Goal: Navigation & Orientation: Find specific page/section

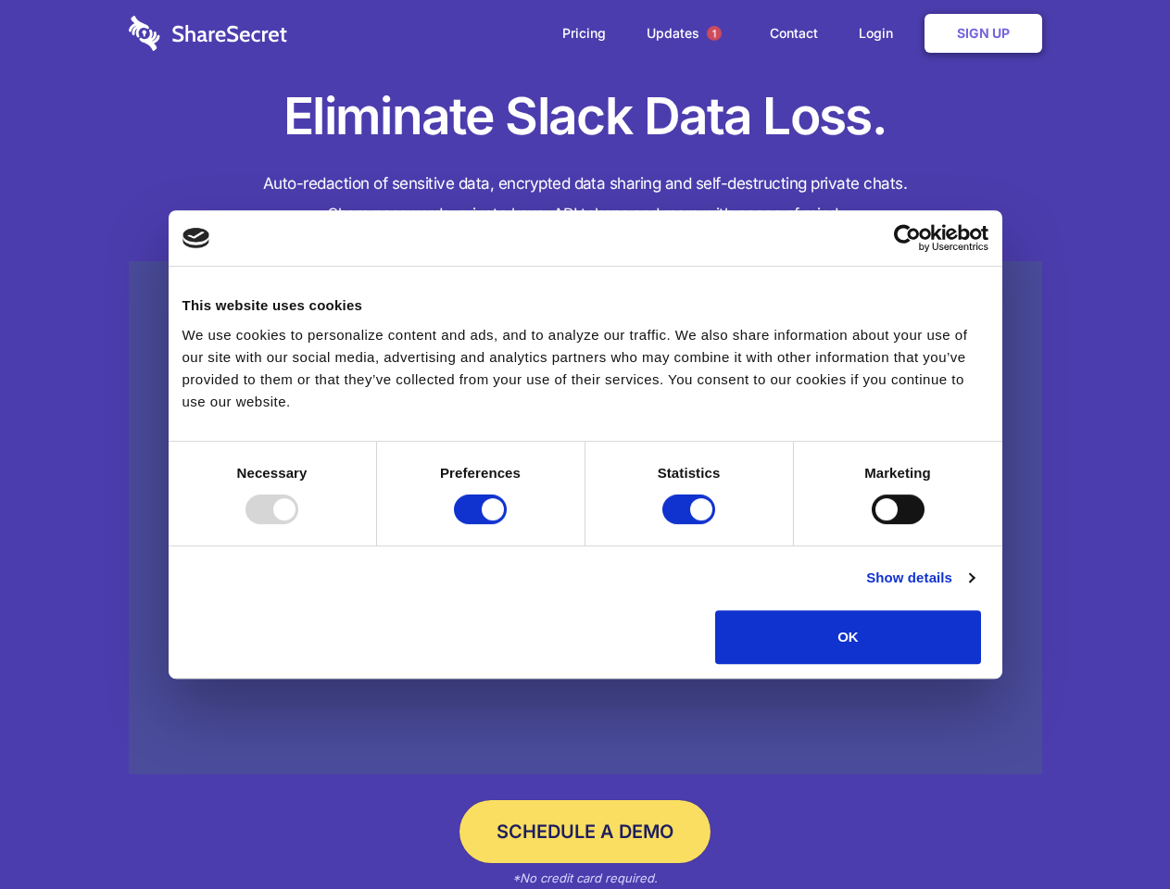
click at [298, 524] on div at bounding box center [272, 510] width 53 height 30
click at [507, 524] on input "Preferences" at bounding box center [480, 510] width 53 height 30
checkbox input "false"
click at [691, 524] on input "Statistics" at bounding box center [688, 510] width 53 height 30
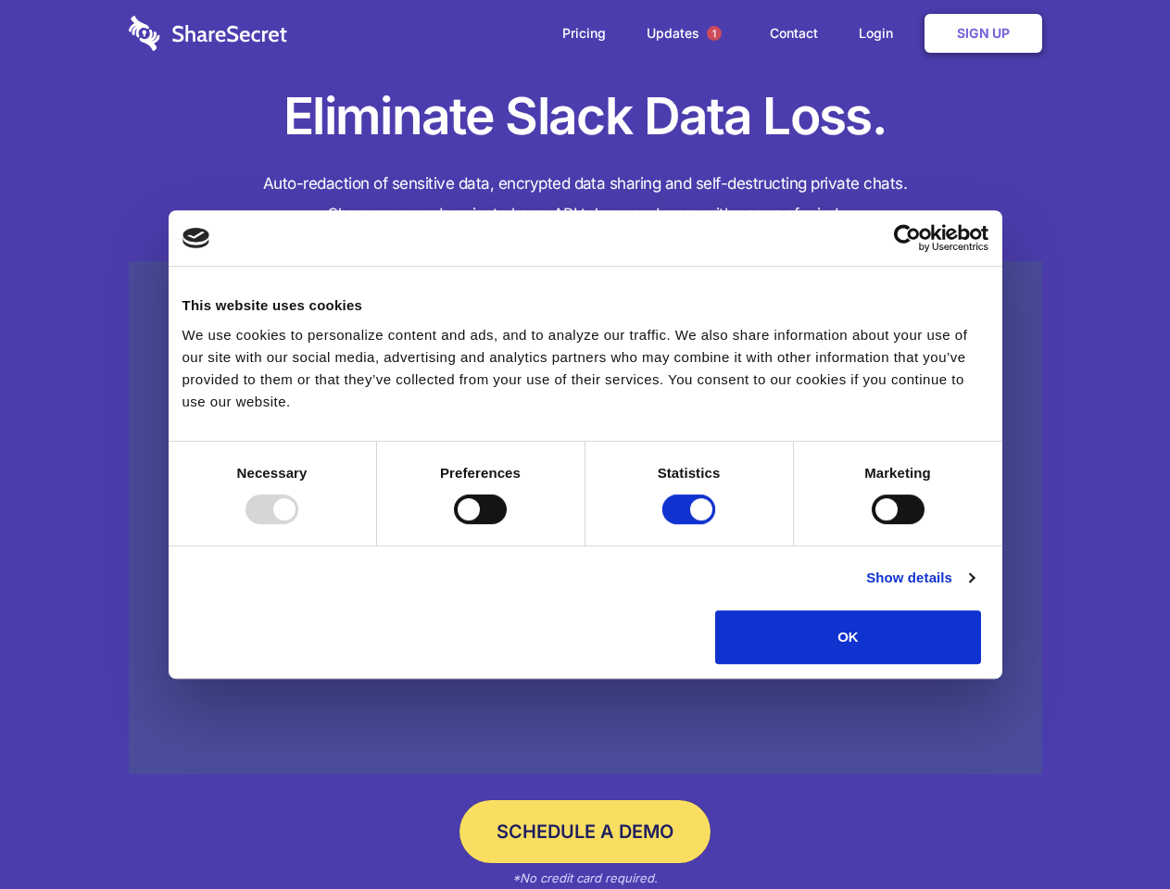
checkbox input "false"
click at [872, 524] on input "Marketing" at bounding box center [898, 510] width 53 height 30
checkbox input "true"
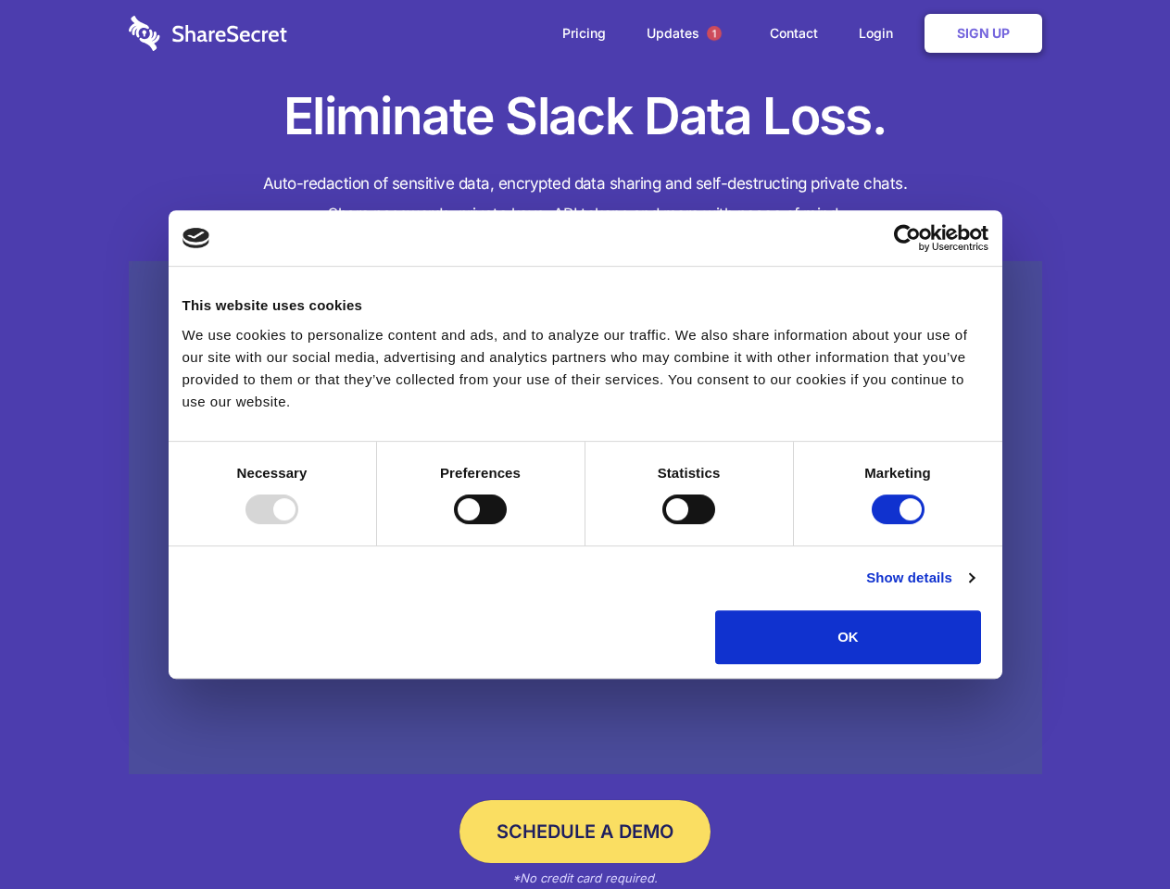
click at [974, 589] on link "Show details" at bounding box center [919, 578] width 107 height 22
click at [0, 0] on li "Necessary 7 Necessary cookies help make a website usable by enabling basic func…" at bounding box center [0, 0] width 0 height 0
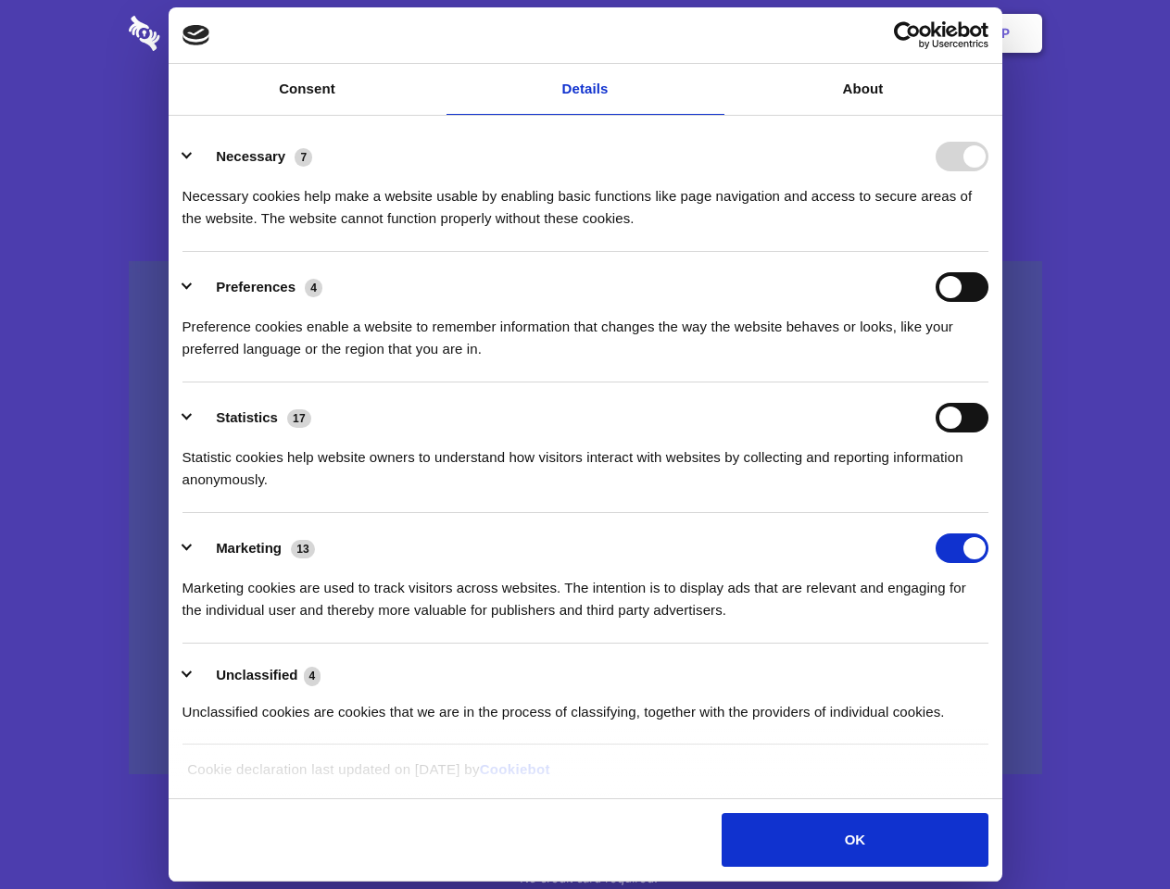
click at [713, 33] on span "1" at bounding box center [714, 33] width 15 height 15
